Goal: Check status: Check status

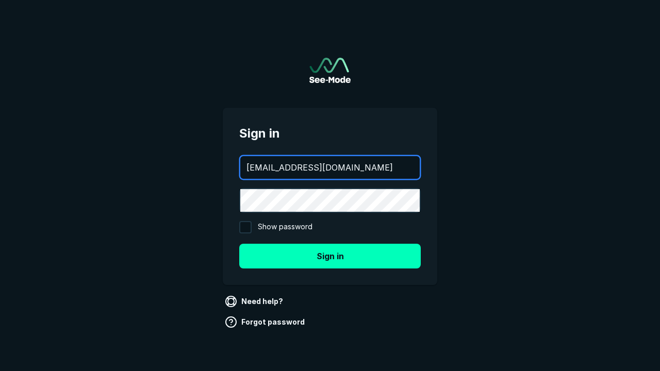
type input "aws+playwright@see-mode.com"
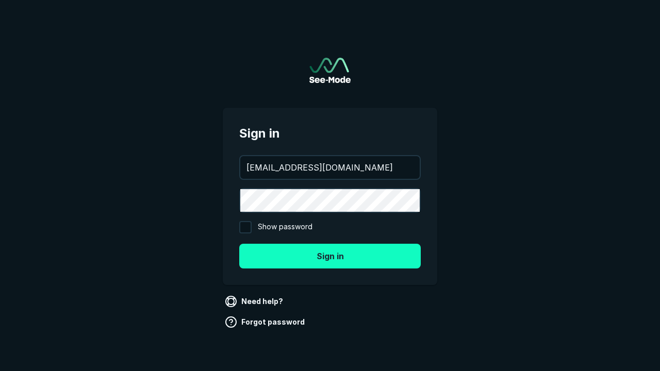
click at [330, 256] on button "Sign in" at bounding box center [329, 256] width 181 height 25
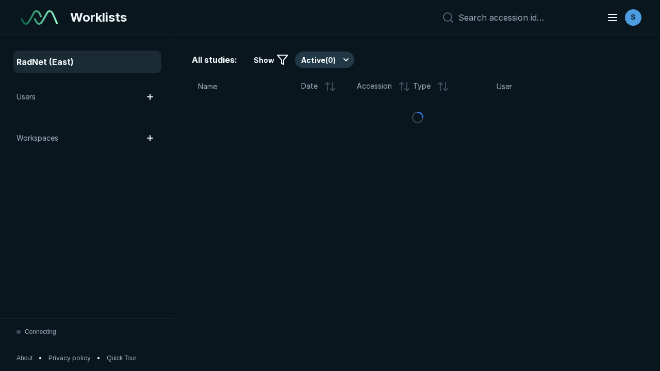
scroll to position [2815, 4294]
